Goal: Transaction & Acquisition: Purchase product/service

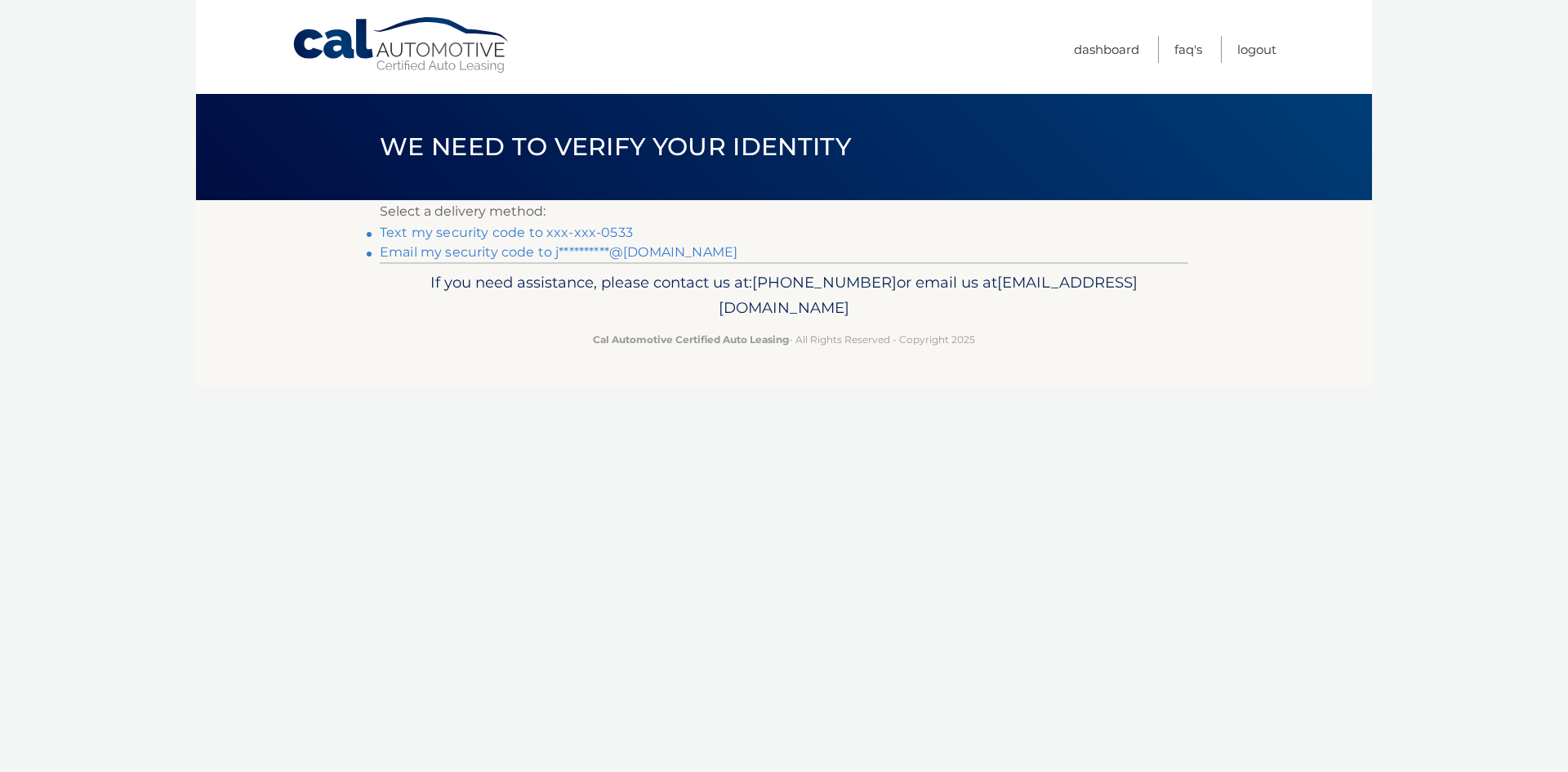
click at [495, 233] on link "Text my security code to xxx-xxx-0533" at bounding box center [507, 232] width 253 height 15
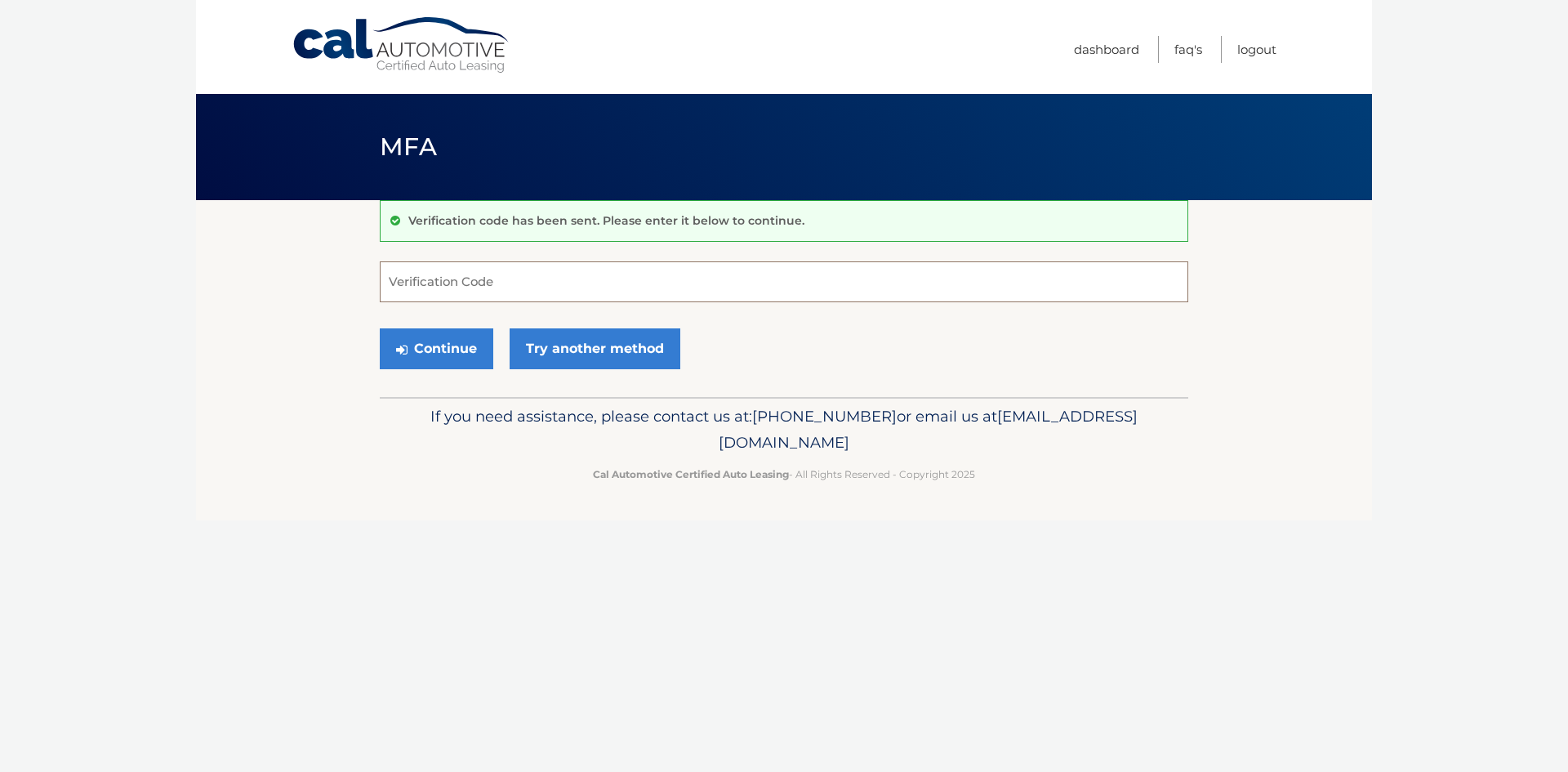
click at [503, 283] on input "Verification Code" at bounding box center [784, 281] width 809 height 41
type input "904862"
click at [459, 344] on button "Continue" at bounding box center [437, 348] width 113 height 41
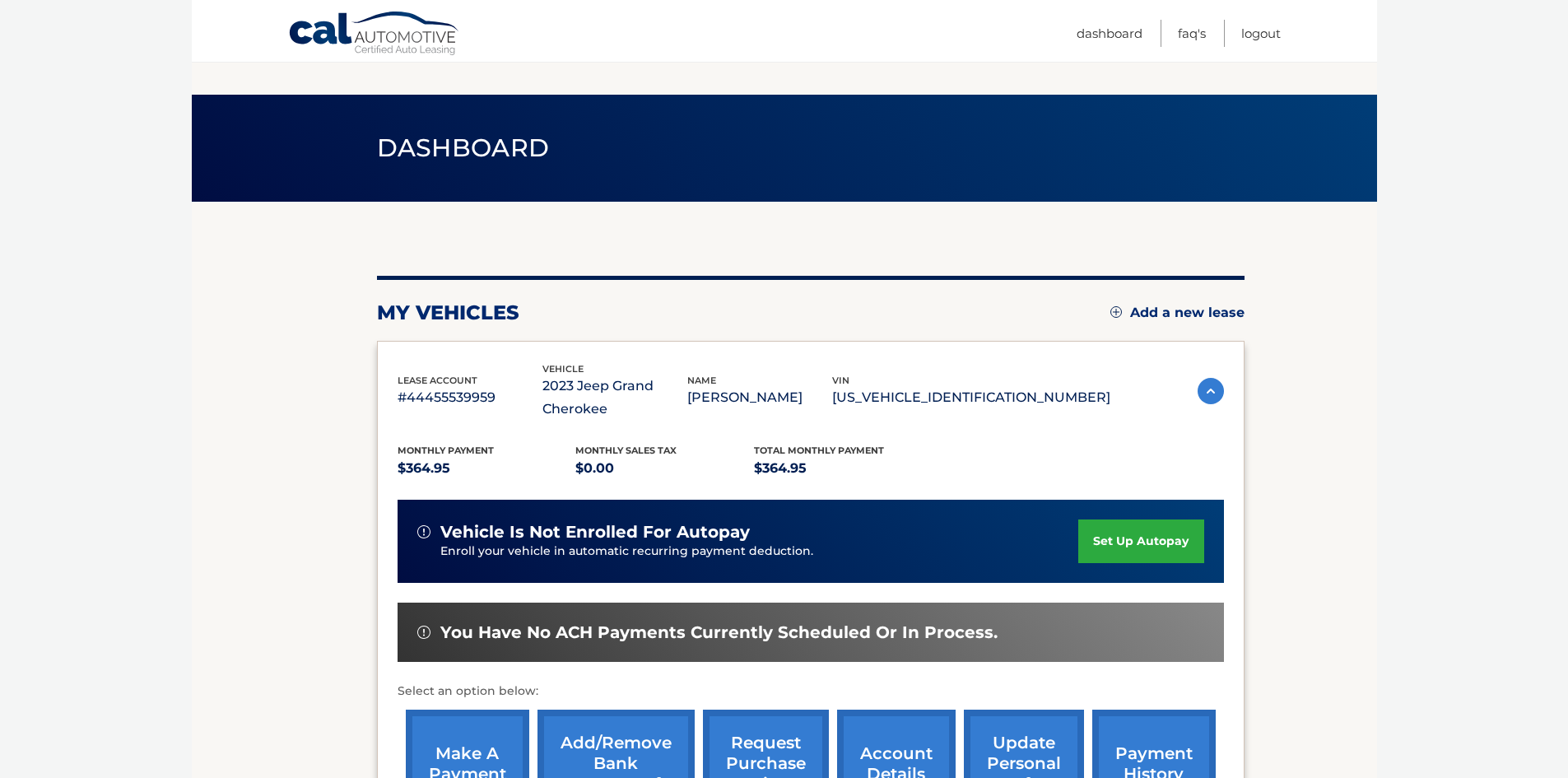
scroll to position [243, 0]
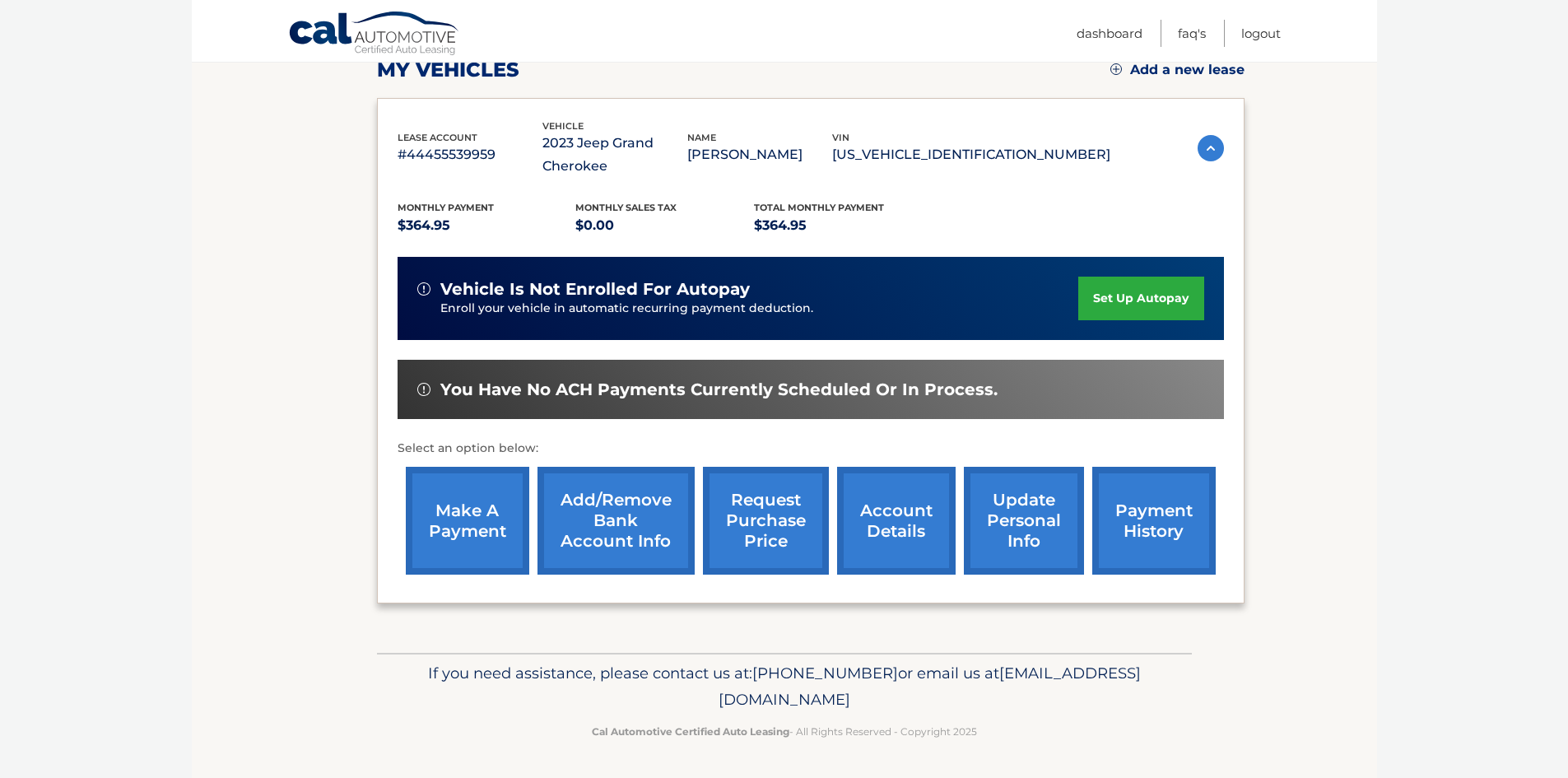
click at [503, 524] on link "make a payment" at bounding box center [468, 520] width 124 height 107
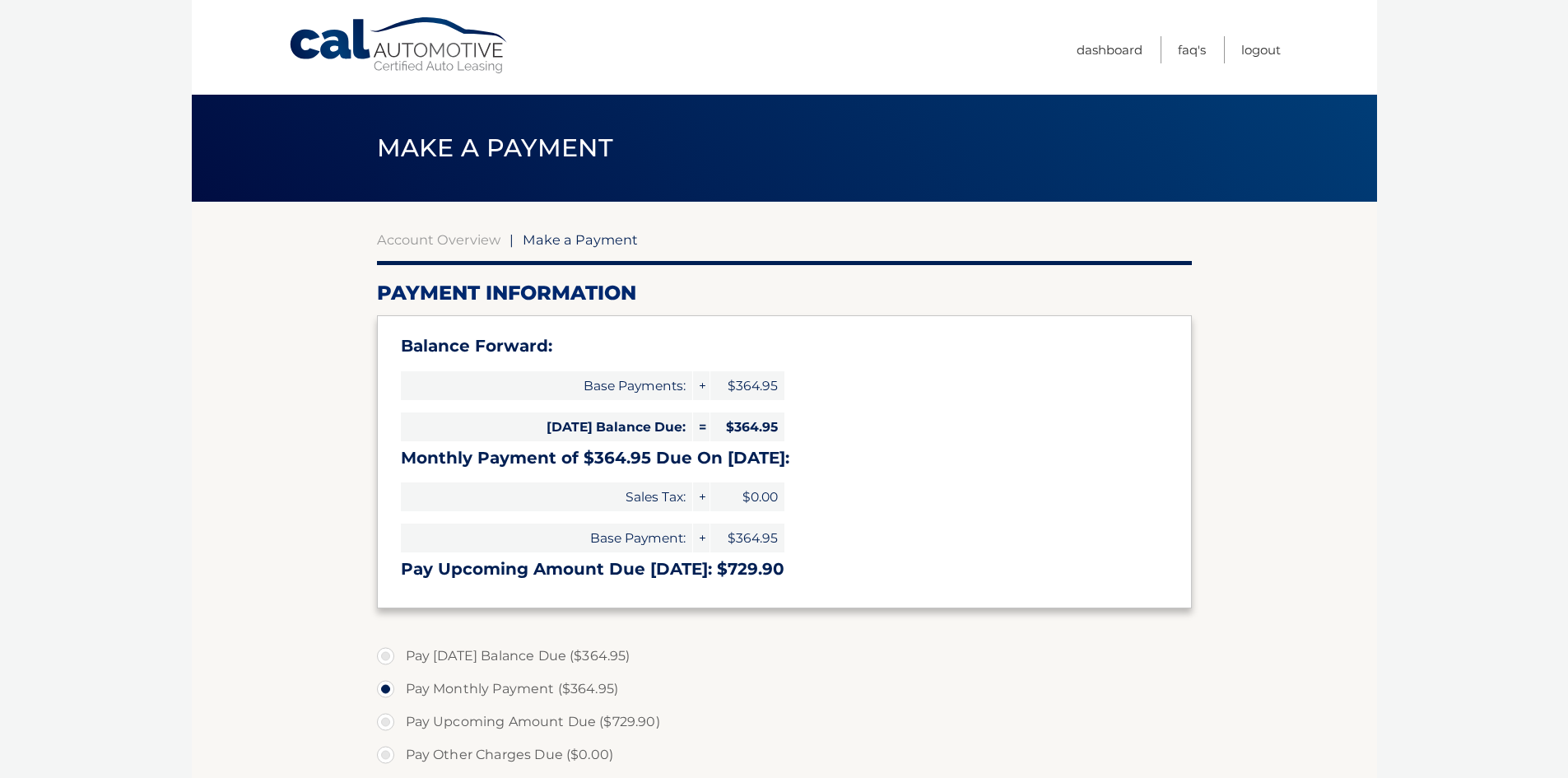
select select "MzcyZWQ5MGQtOWVlMS00NTQ0LWIxMDQtYWE1NWNkMjgzZTU1"
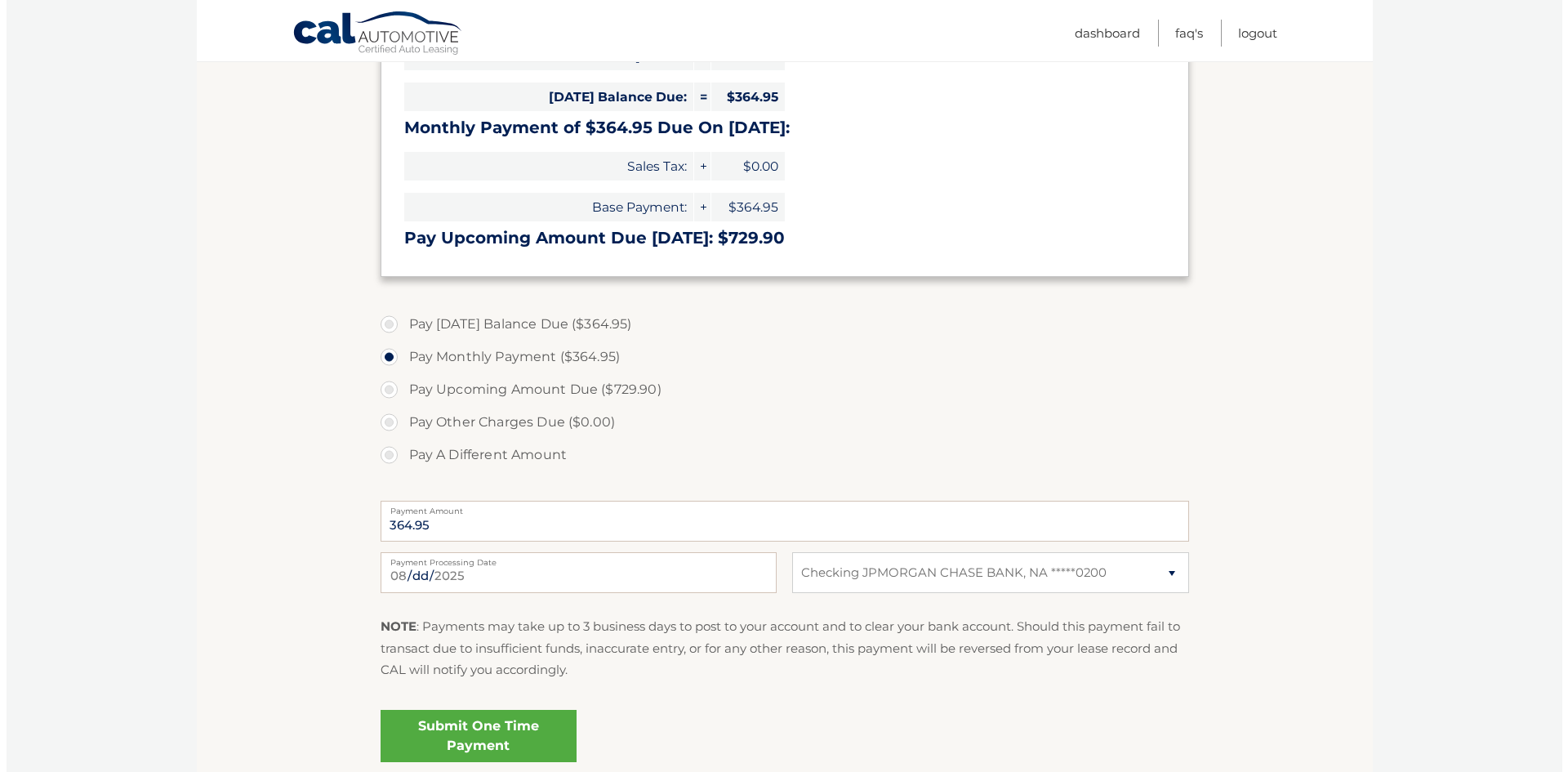
scroll to position [465, 0]
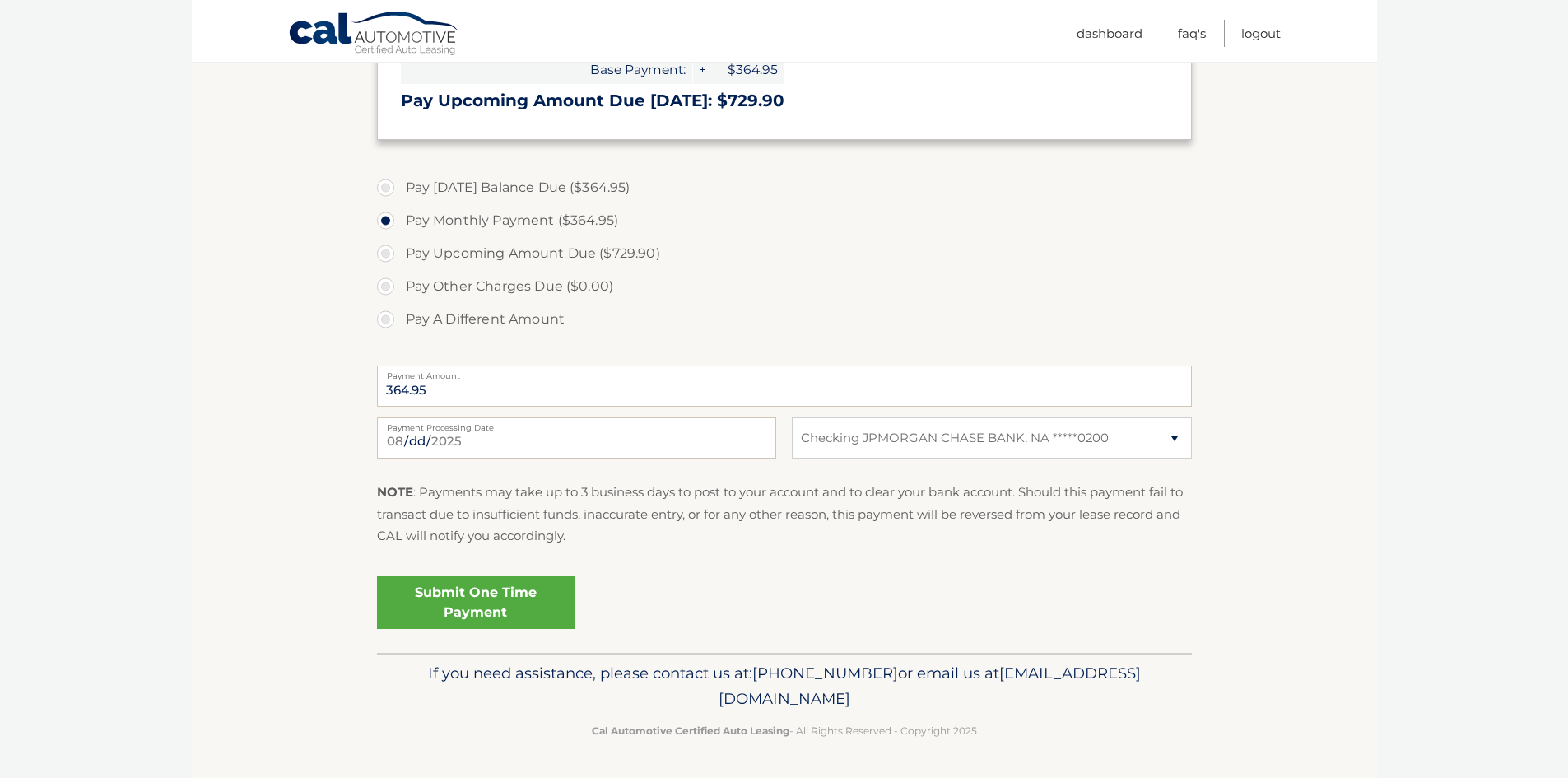
click at [508, 594] on link "Submit One Time Payment" at bounding box center [476, 602] width 198 height 52
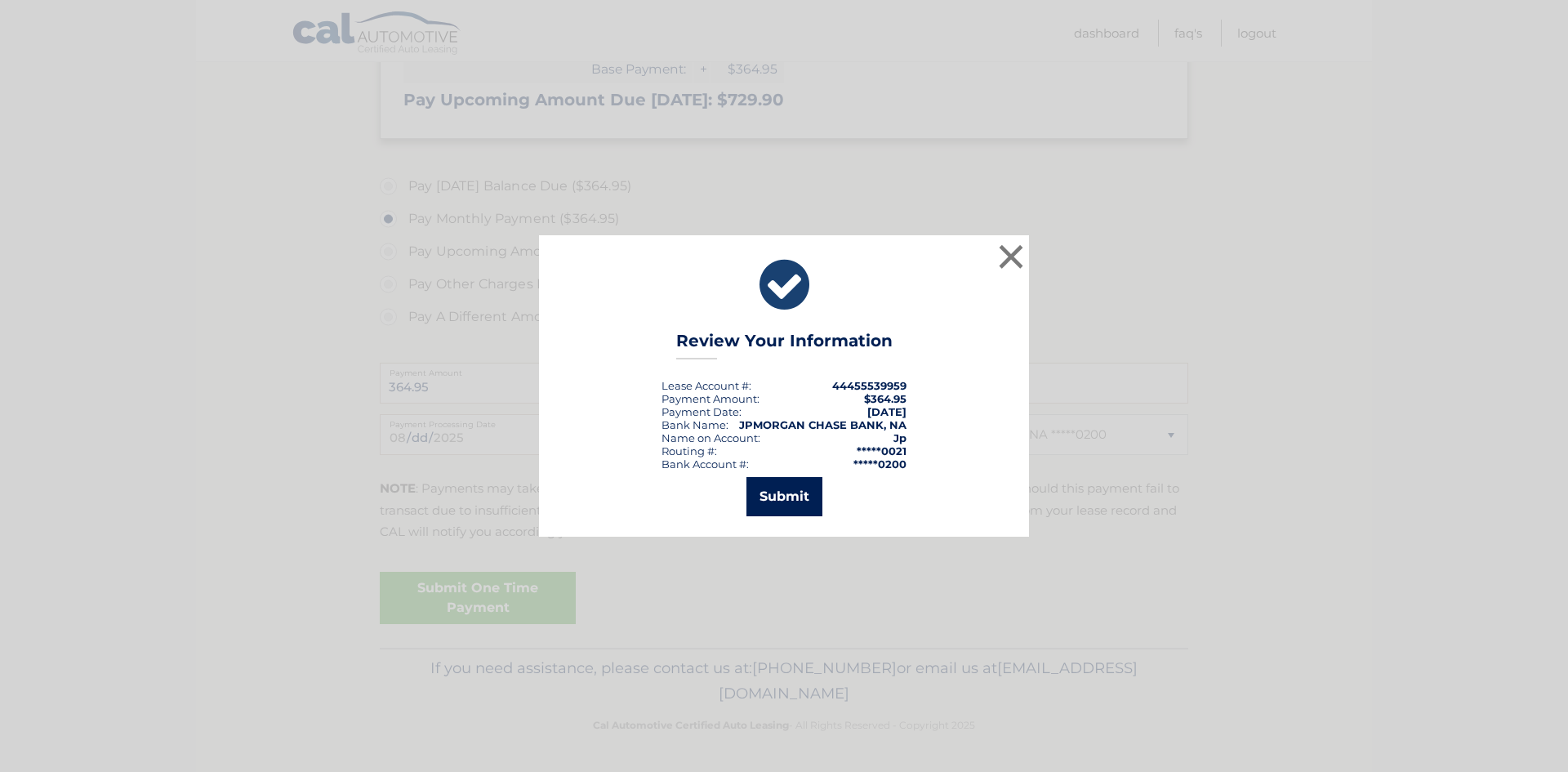
click at [778, 496] on button "Submit" at bounding box center [784, 497] width 76 height 40
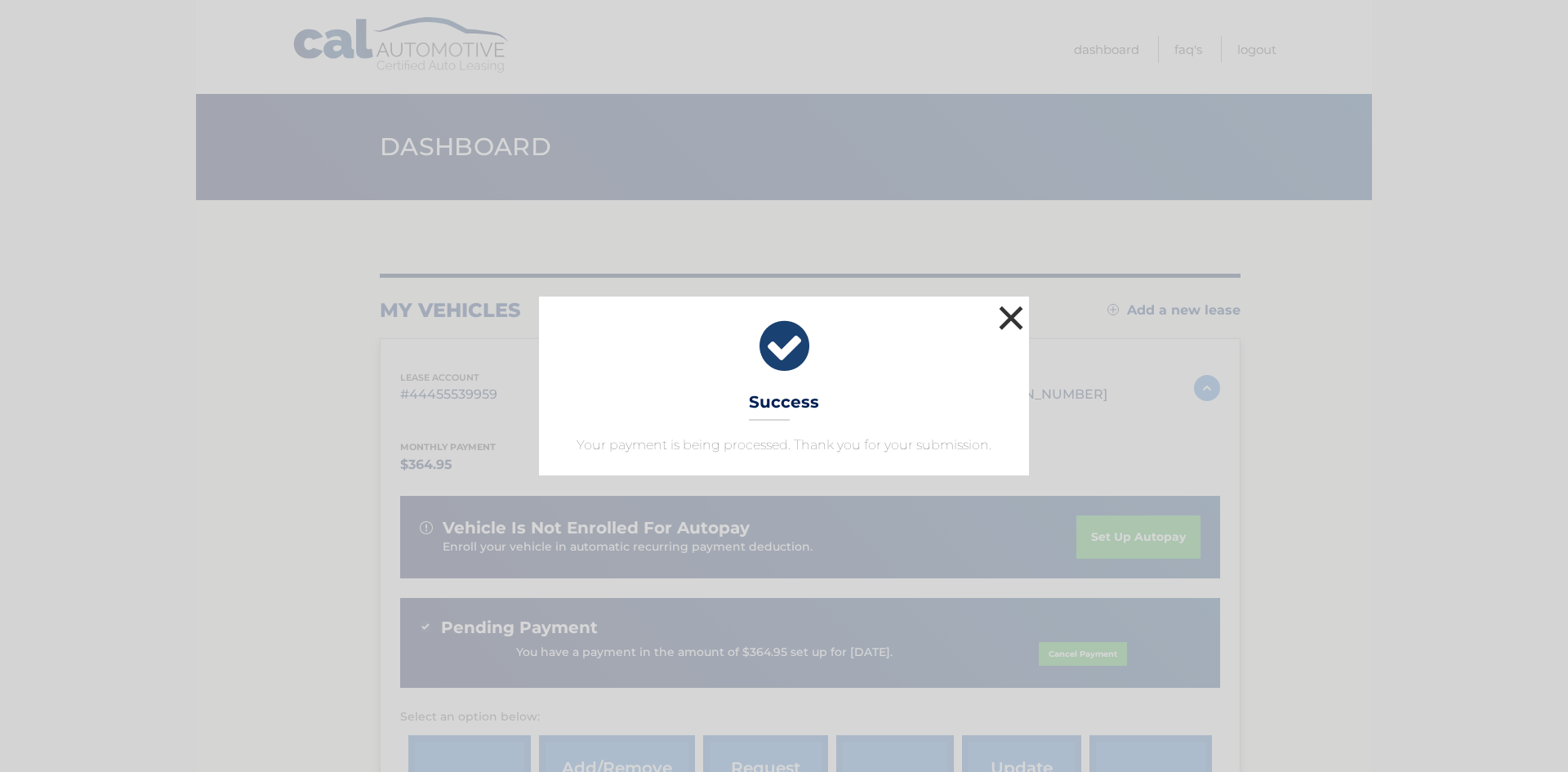
click at [1010, 320] on button "×" at bounding box center [1010, 317] width 33 height 33
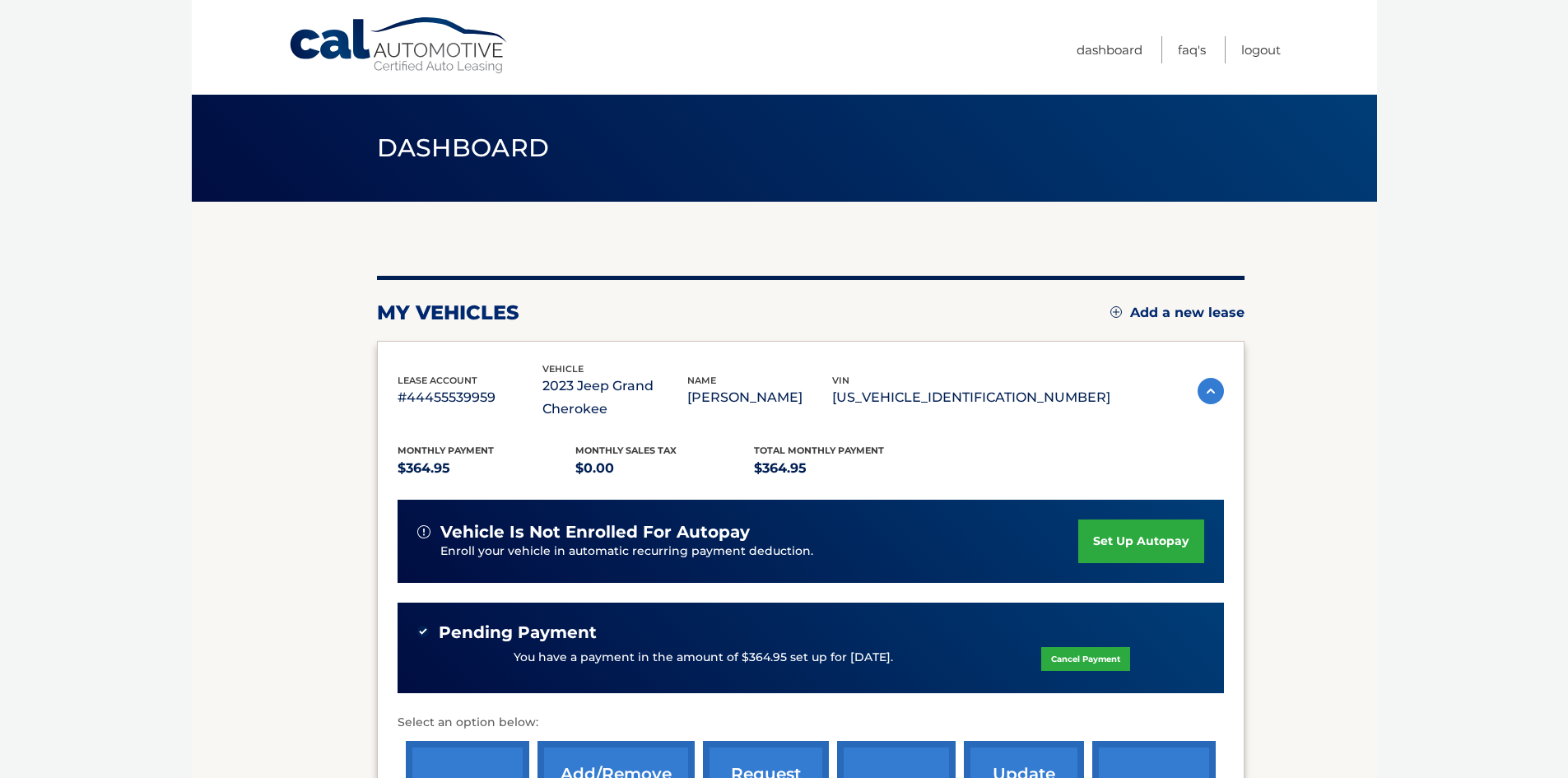
click at [1358, 483] on section "my vehicles Add a new lease lease account #44455539959 vehicle 2023 Jeep Grand …" at bounding box center [784, 564] width 1186 height 726
